Goal: Information Seeking & Learning: Learn about a topic

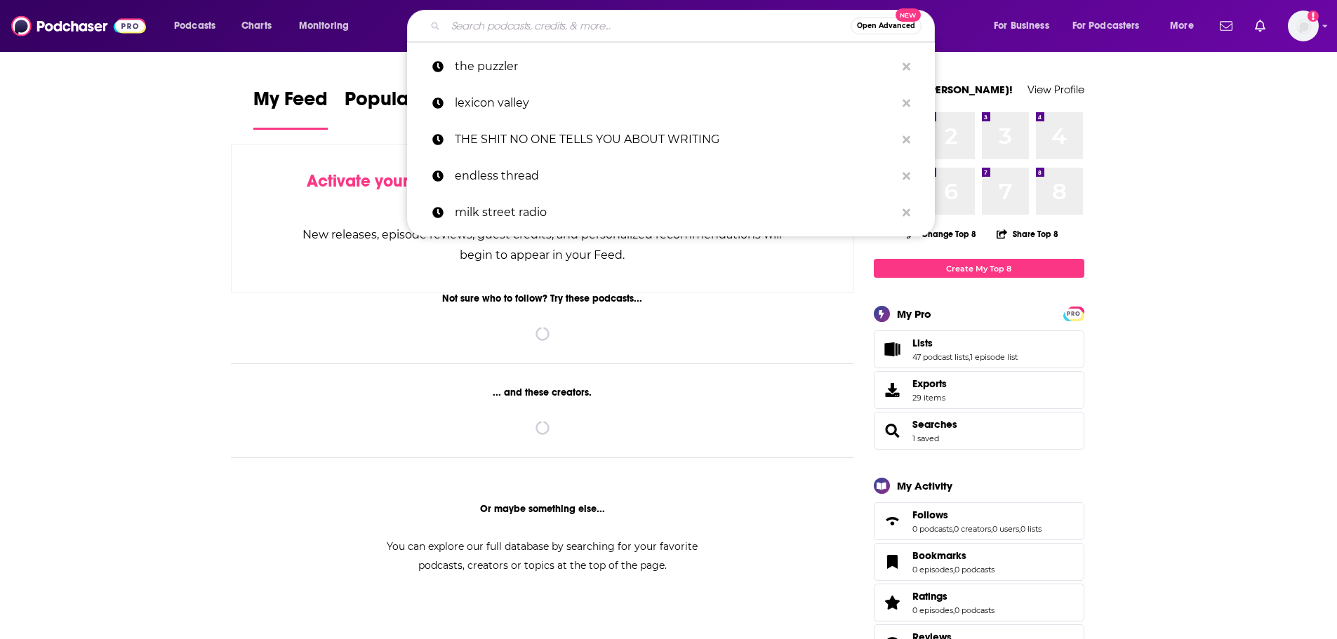
drag, startPoint x: 0, startPoint y: 0, endPoint x: 502, endPoint y: 25, distance: 503.1
click at [502, 25] on input "Search podcasts, credits, & more..." at bounding box center [648, 26] width 405 height 22
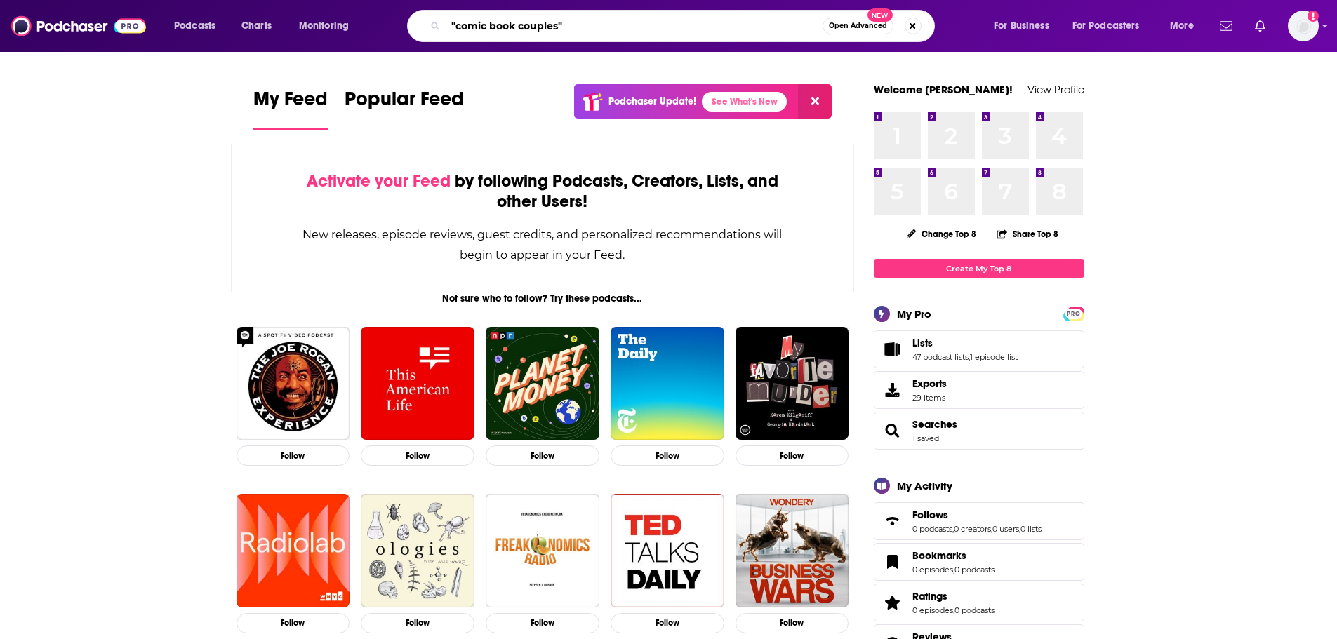
type input ""comic book couples""
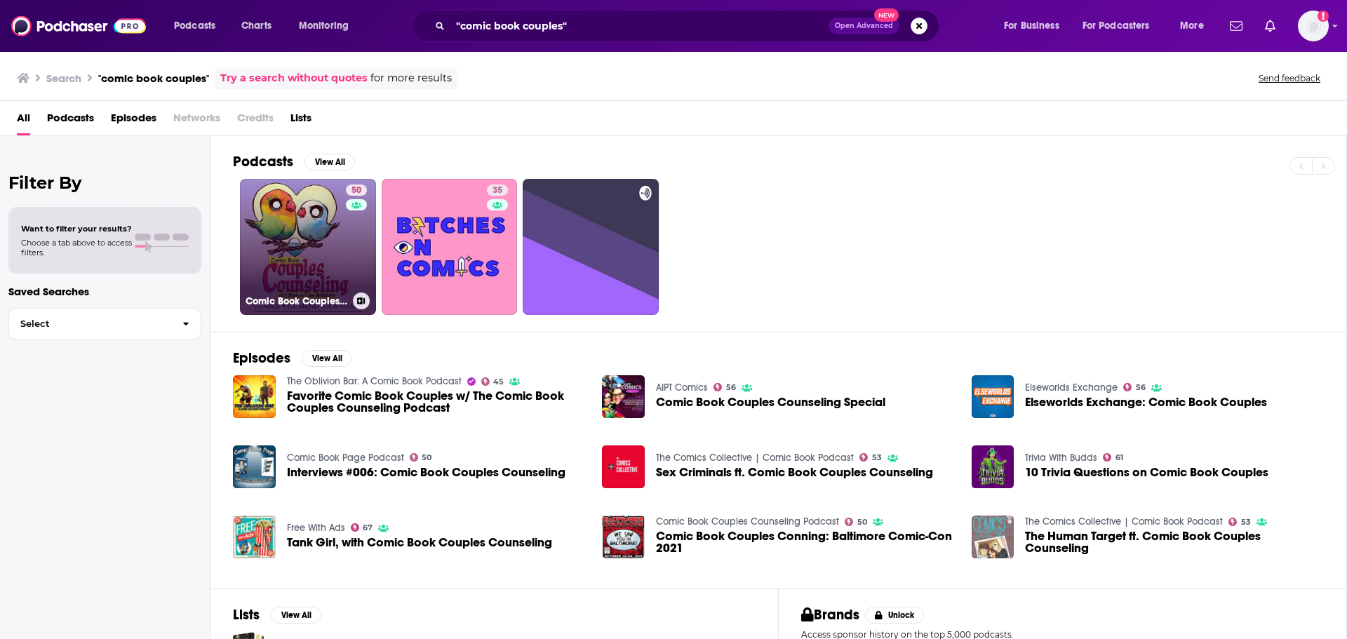
click at [293, 211] on link "50 Comic Book Couples Counseling Podcast" at bounding box center [308, 247] width 136 height 136
